Goal: Task Accomplishment & Management: Complete application form

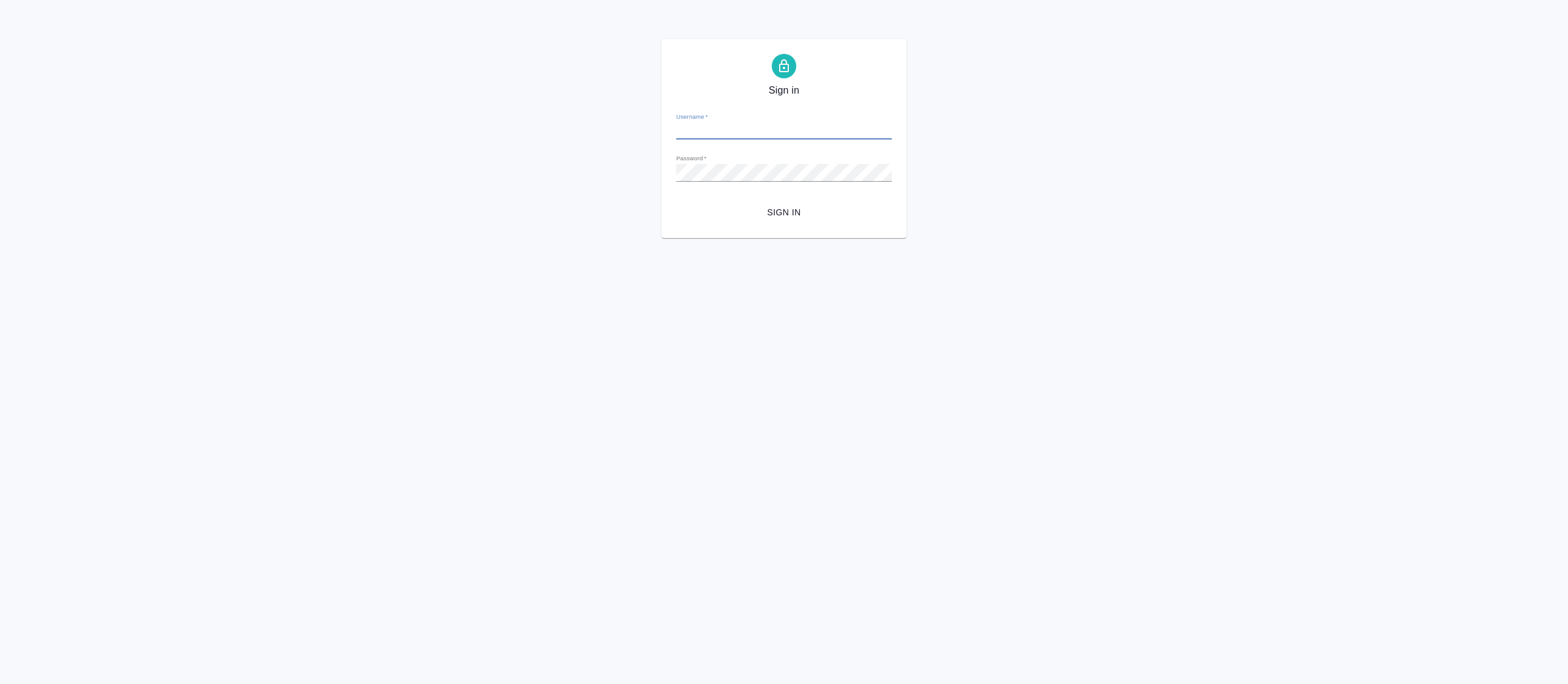
type input "fetisova@awatera.com"
click at [796, 211] on span "Sign in" at bounding box center [784, 212] width 196 height 15
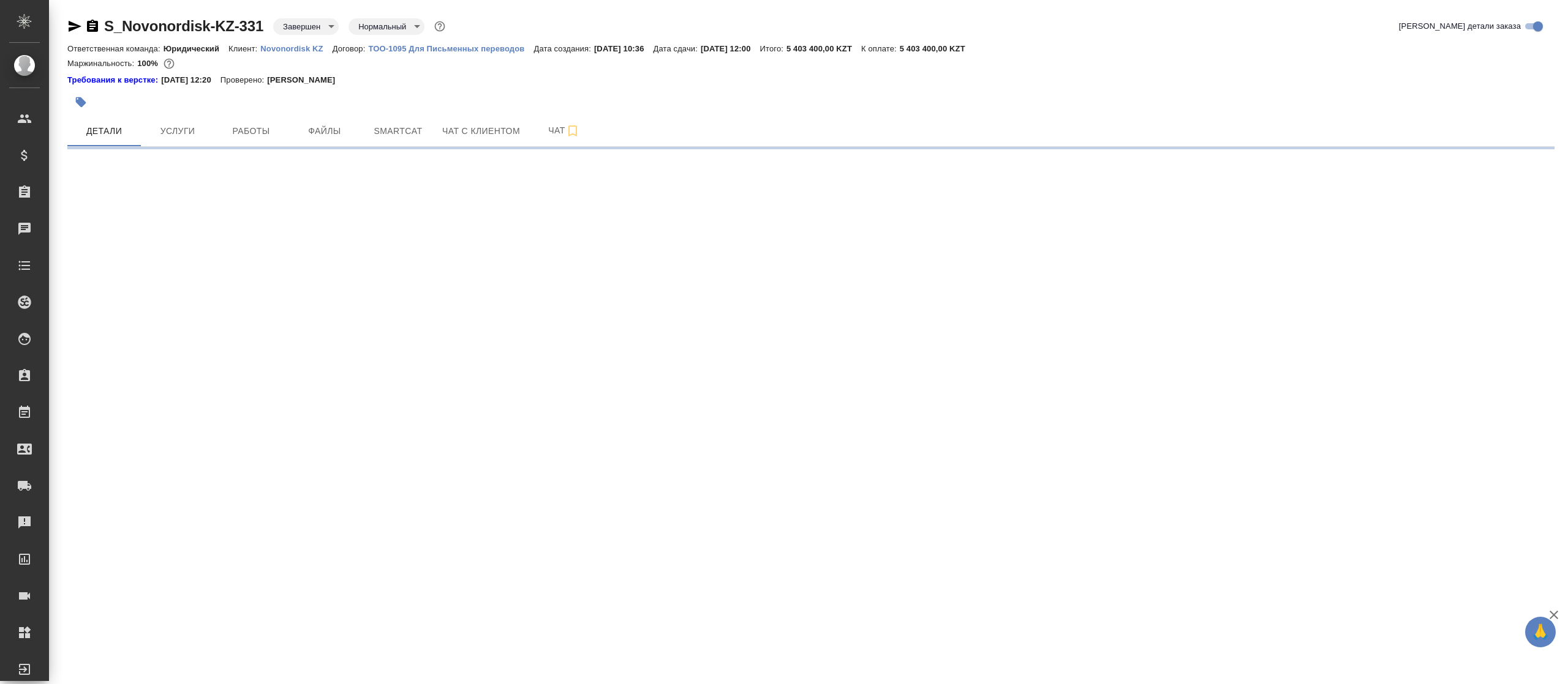
select select "RU"
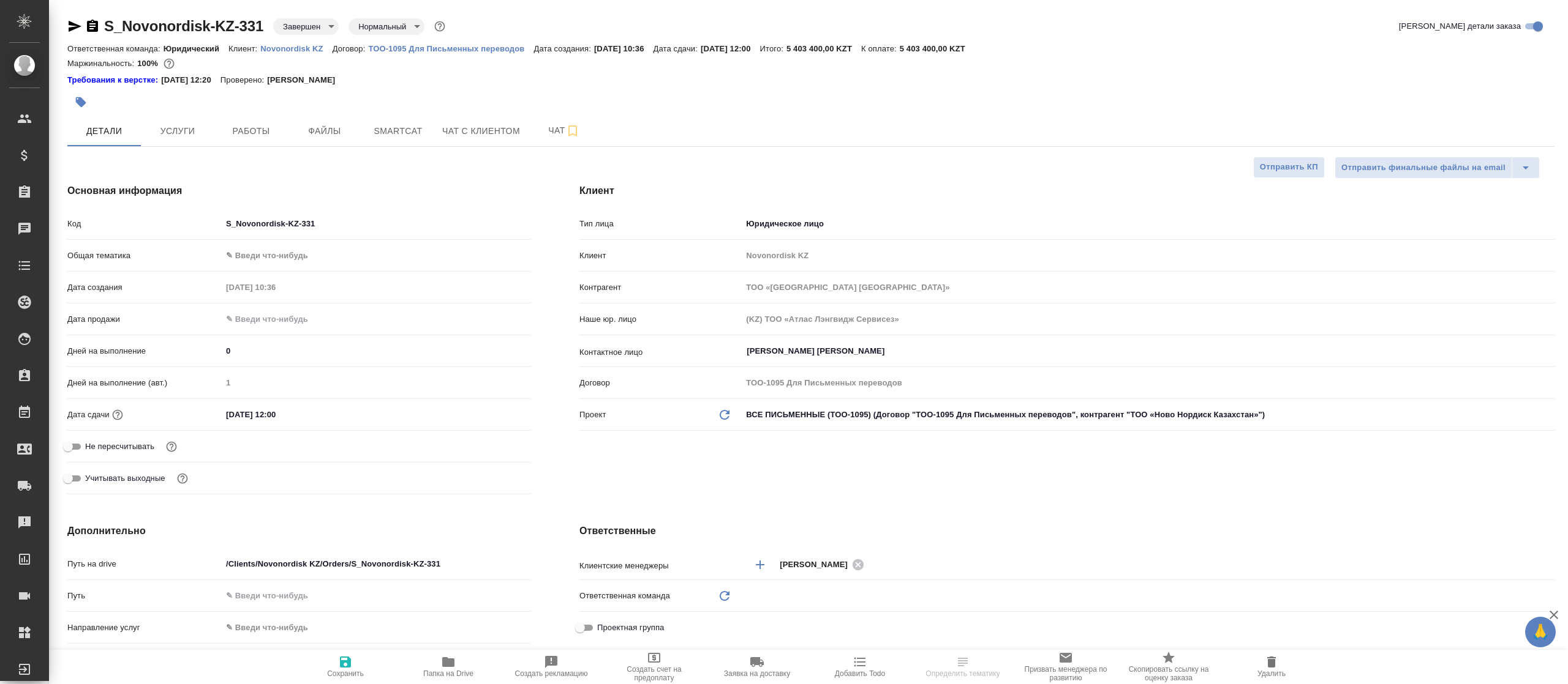
type textarea "x"
type input "Юридический"
type input "[PERSON_NAME]"
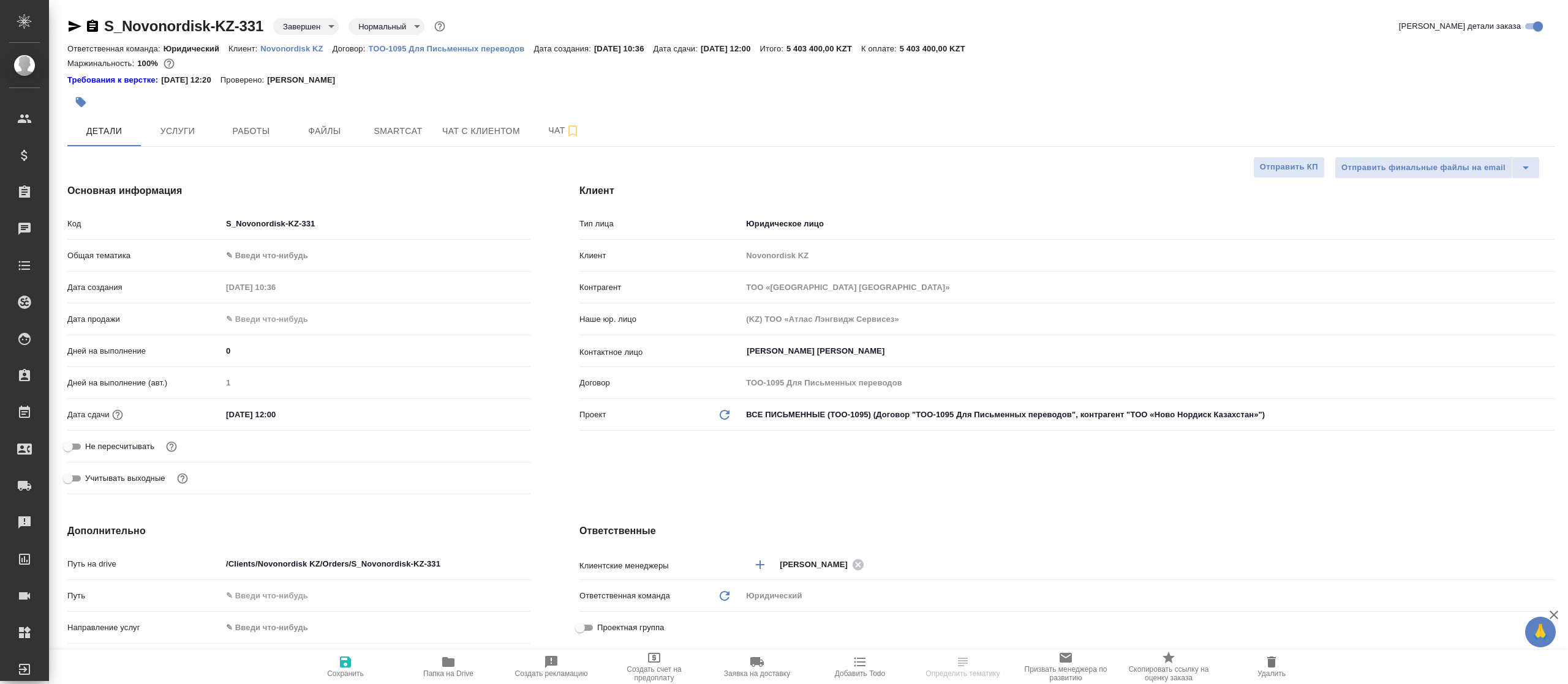
type input "Журавлев [PERSON_NAME]"
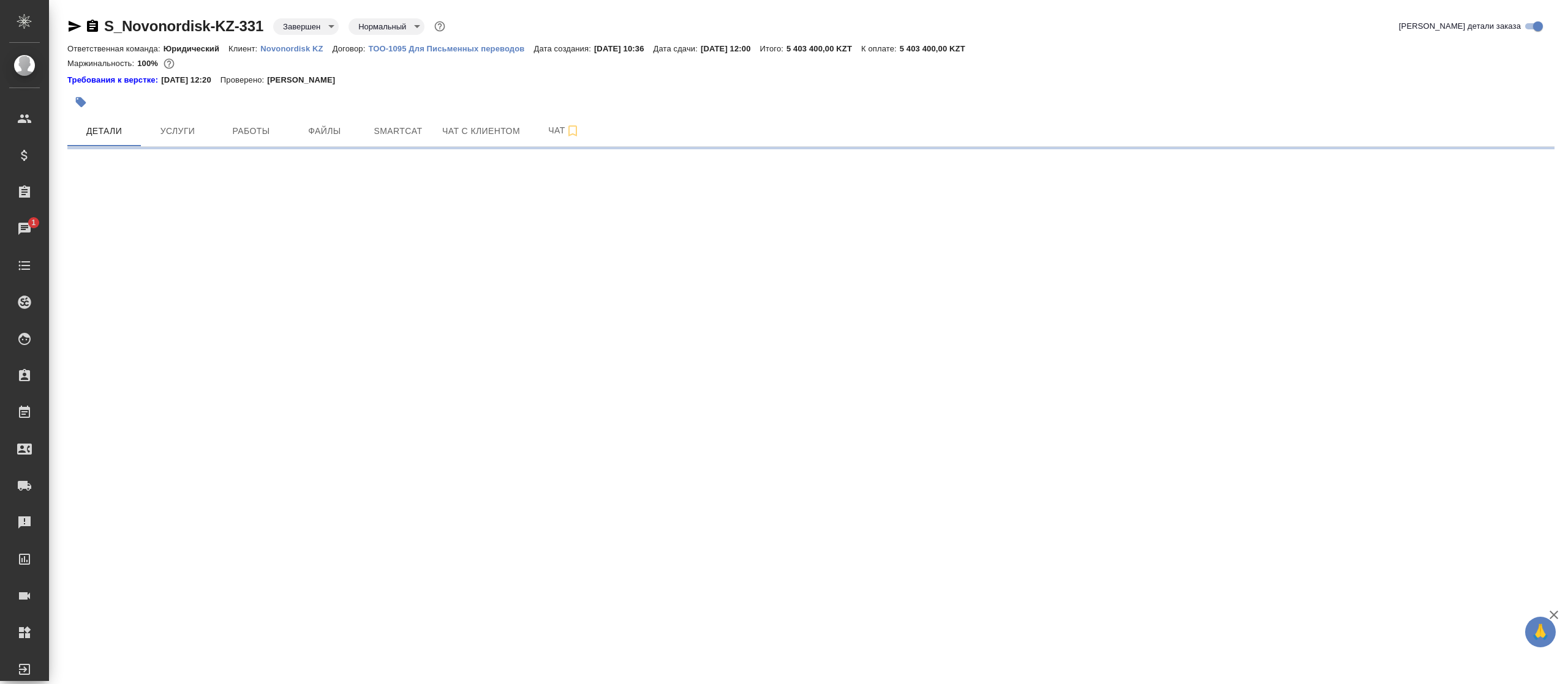
select select "RU"
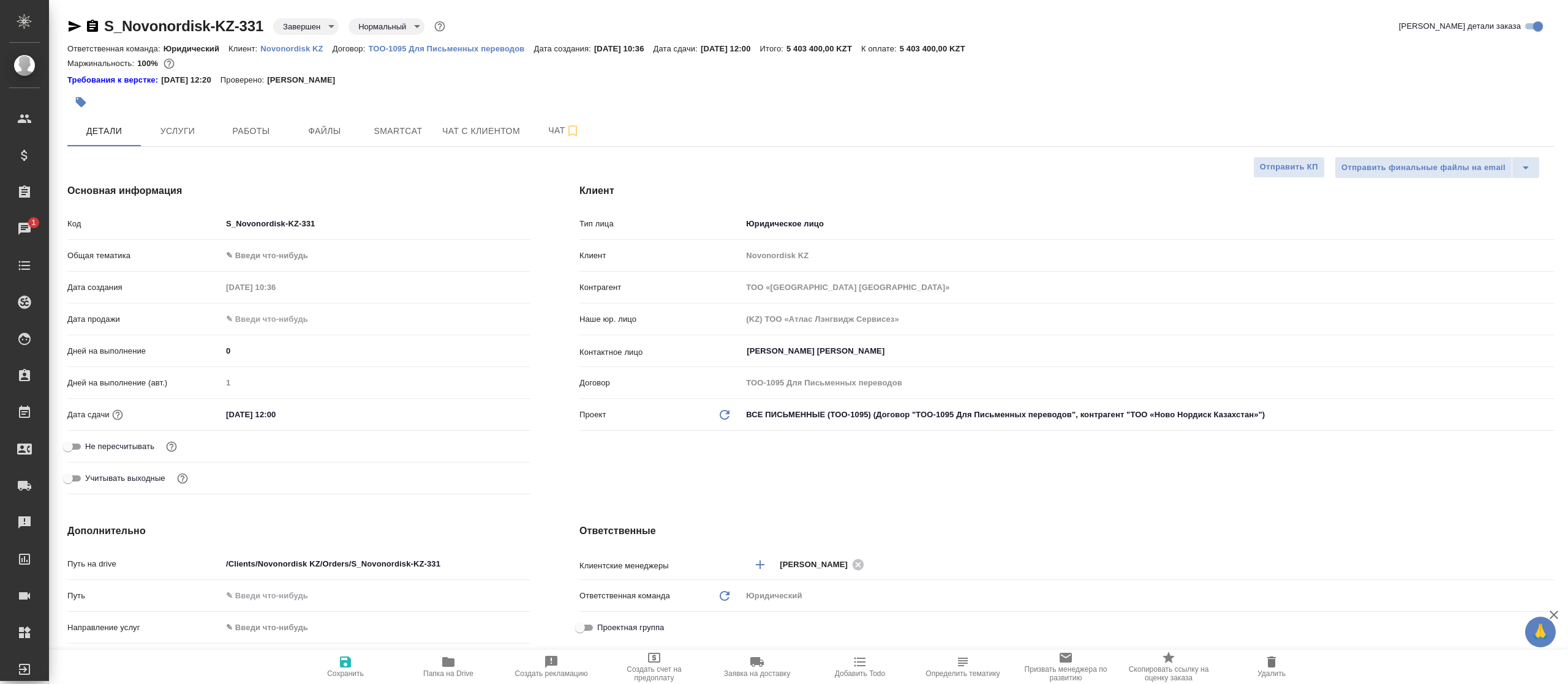
type textarea "x"
click at [197, 129] on span "Услуги" at bounding box center [177, 131] width 59 height 15
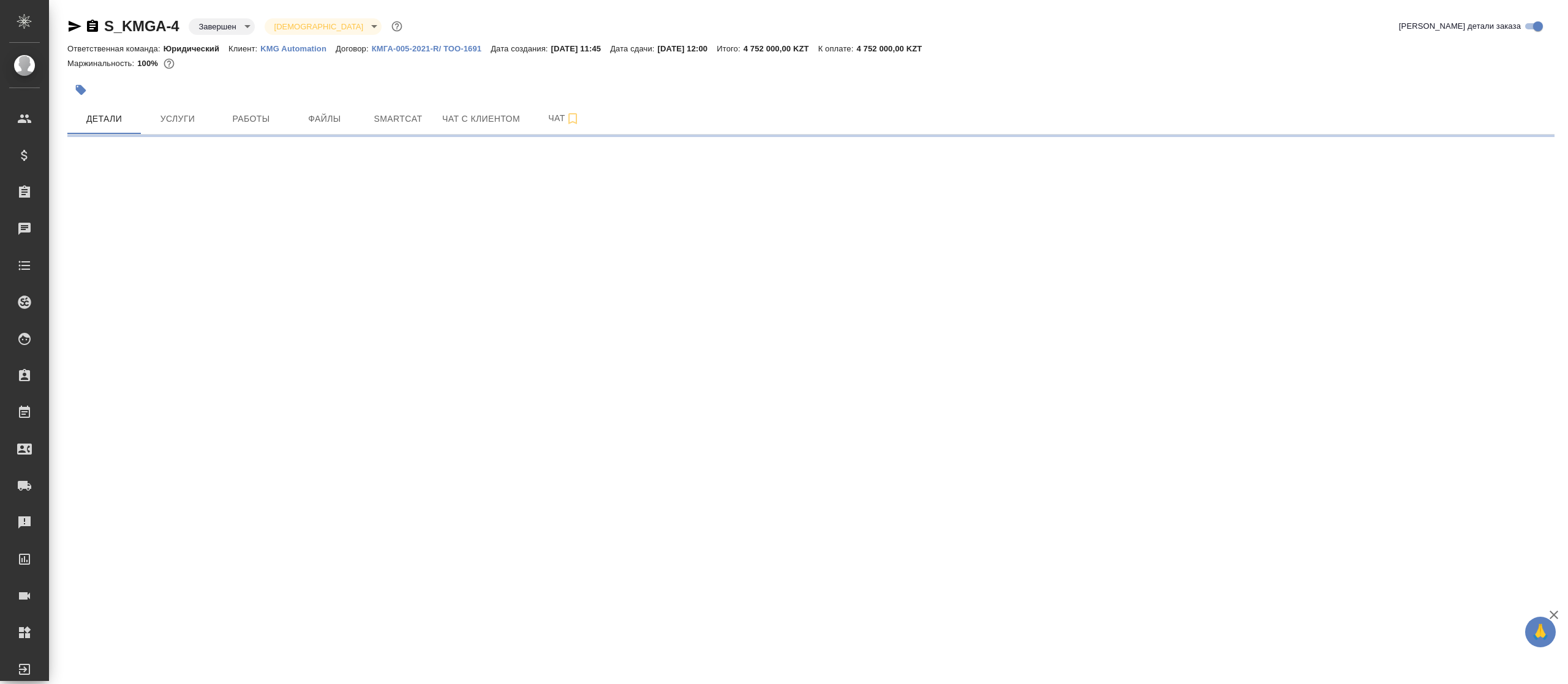
select select "RU"
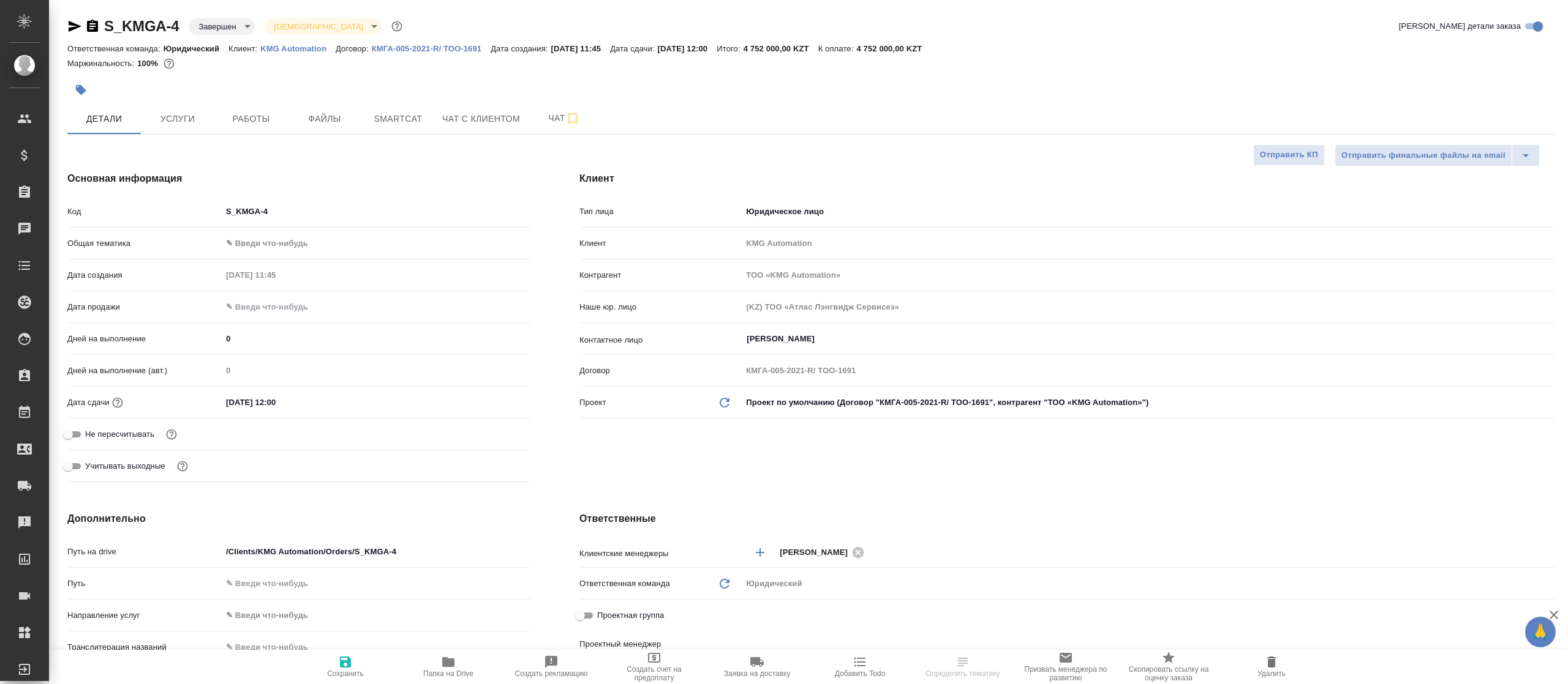
type textarea "x"
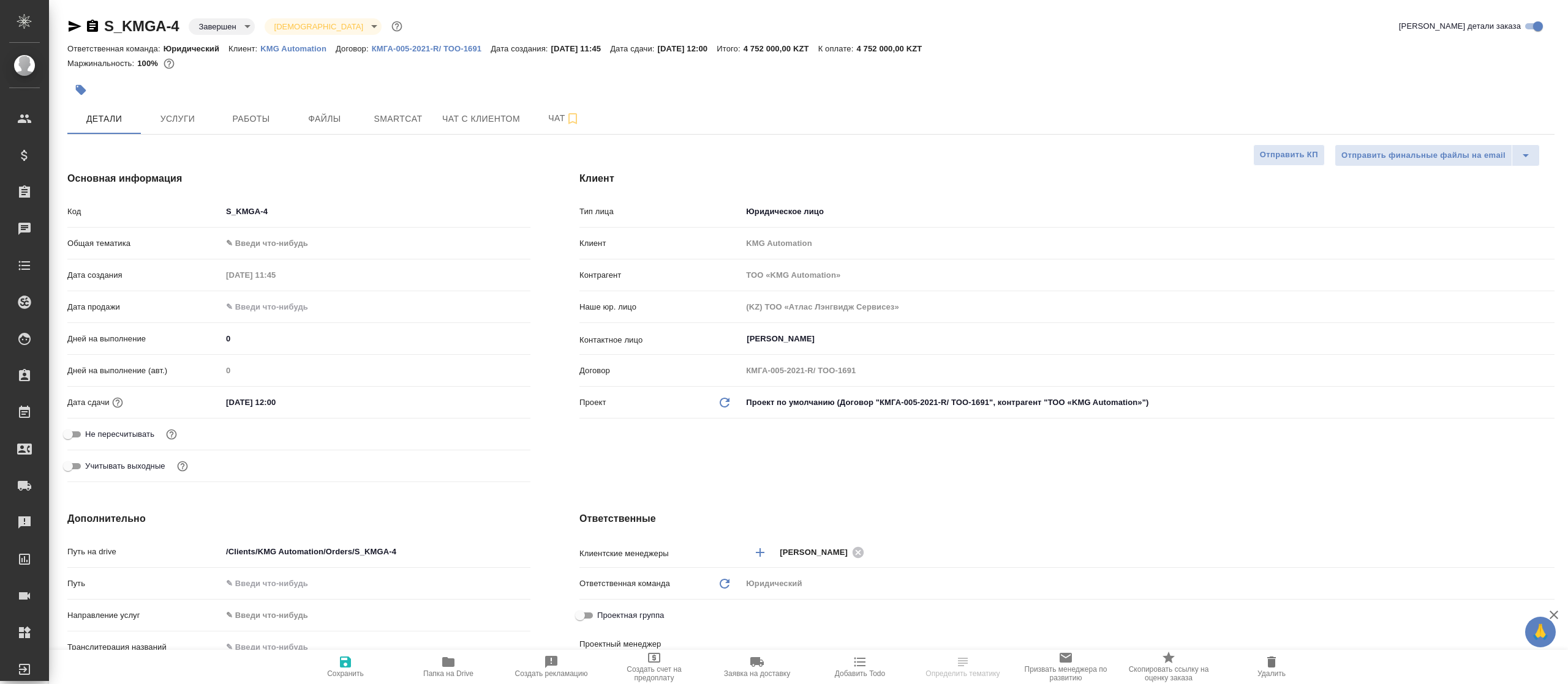
type textarea "x"
select select "RU"
type textarea "x"
